Goal: Task Accomplishment & Management: Use online tool/utility

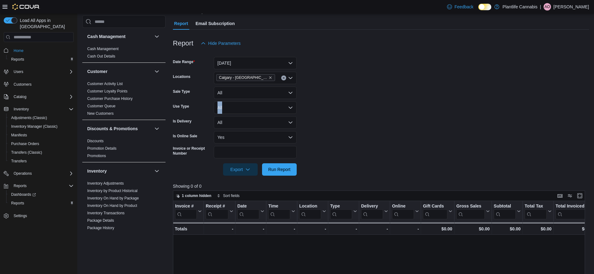
scroll to position [59, 0]
click at [281, 167] on span "Run Report" at bounding box center [279, 169] width 22 height 6
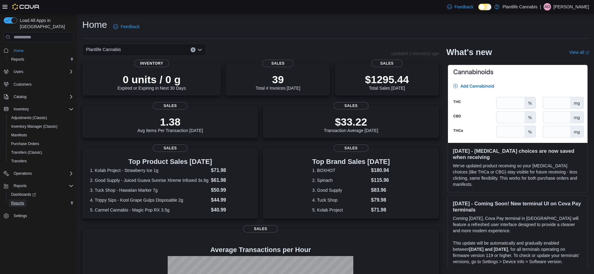
click at [20, 201] on span "Reports" at bounding box center [17, 203] width 13 height 5
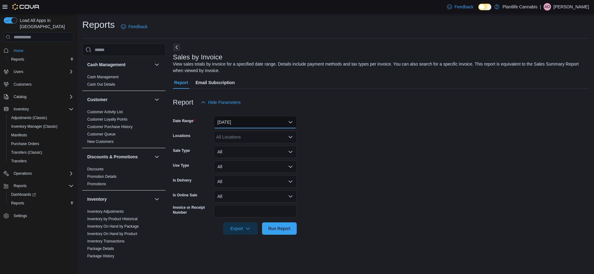
click at [240, 121] on button "Yesterday" at bounding box center [255, 122] width 83 height 12
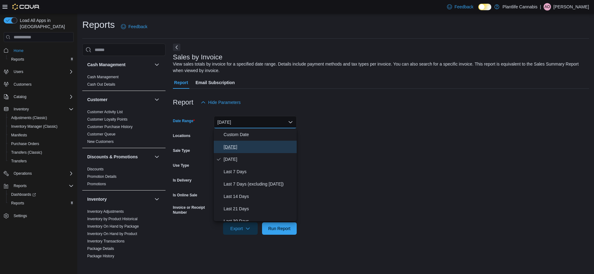
click at [237, 150] on span "[DATE]" at bounding box center [259, 146] width 71 height 7
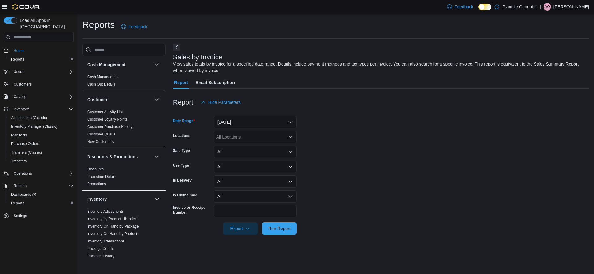
click at [240, 135] on div "All Locations" at bounding box center [255, 137] width 83 height 12
type input "**"
click at [250, 156] on span "Calgary - [GEOGRAPHIC_DATA]" at bounding box center [262, 156] width 64 height 6
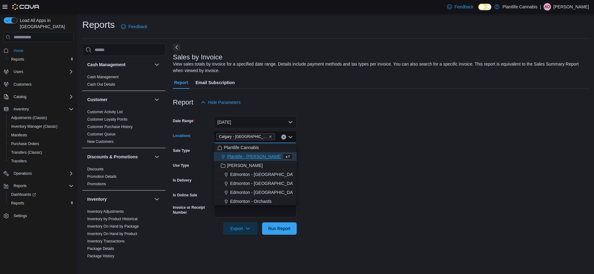
click at [373, 163] on form "Date Range Today Locations Calgary - Harvest Hills Combo box. Selected. Calgary…" at bounding box center [381, 172] width 416 height 126
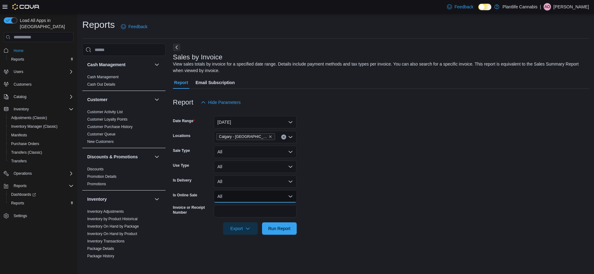
click at [247, 197] on button "All" at bounding box center [255, 196] width 83 height 12
click at [235, 216] on button "Yes" at bounding box center [255, 221] width 83 height 12
click at [275, 231] on span "Run Report" at bounding box center [279, 228] width 22 height 6
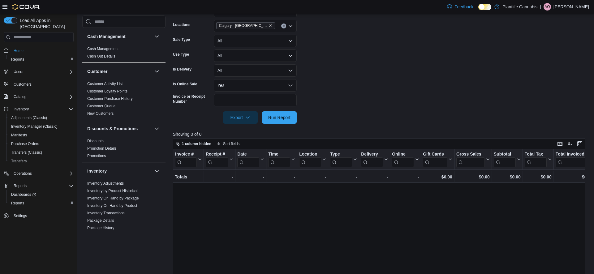
scroll to position [146, 0]
